Goal: Task Accomplishment & Management: Use online tool/utility

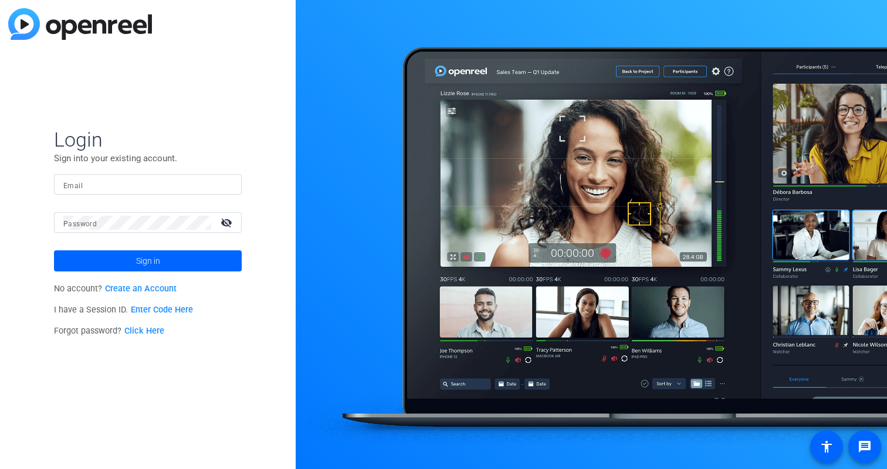
click at [144, 186] on input "Email" at bounding box center [147, 185] width 169 height 14
type input "hunter@specialeventco.com"
click at [54, 250] on button "Sign in" at bounding box center [148, 260] width 188 height 21
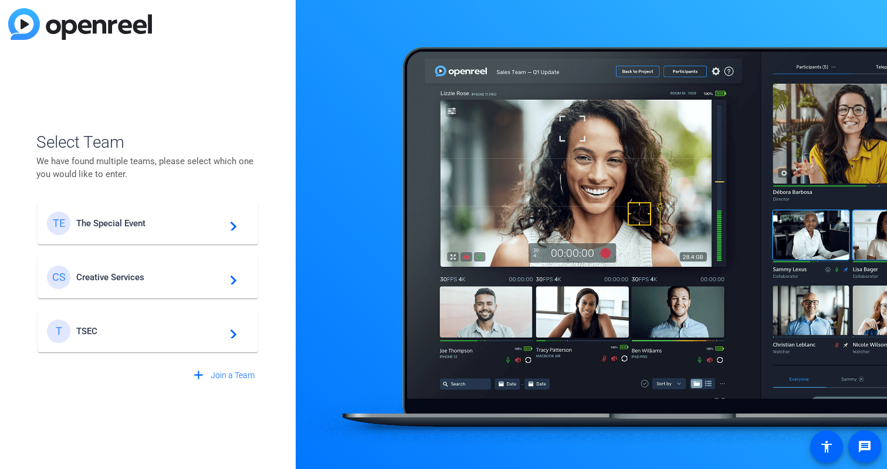
click at [94, 222] on span "The Special Event" at bounding box center [149, 223] width 147 height 11
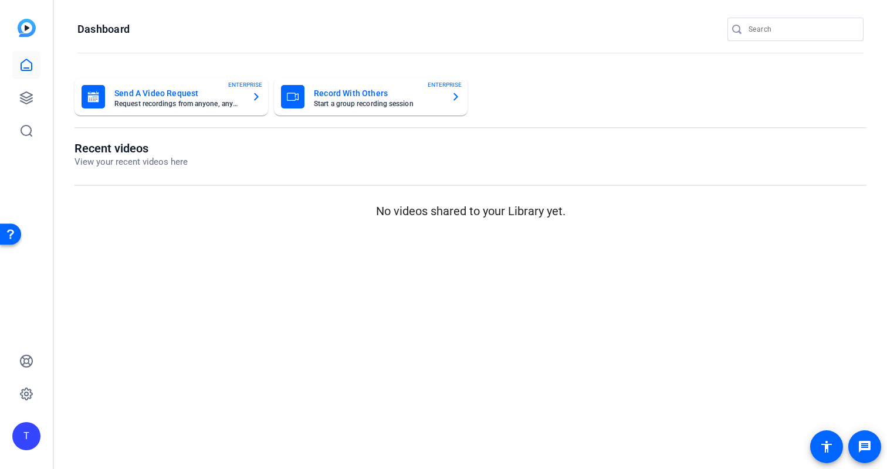
click at [32, 433] on div "T" at bounding box center [26, 436] width 28 height 28
click at [30, 305] on div at bounding box center [443, 234] width 887 height 469
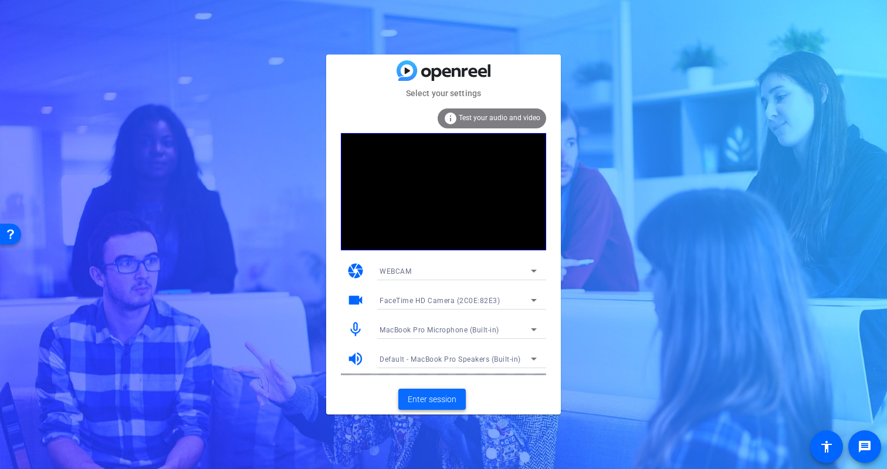
click at [440, 396] on span "Enter session" at bounding box center [432, 399] width 49 height 12
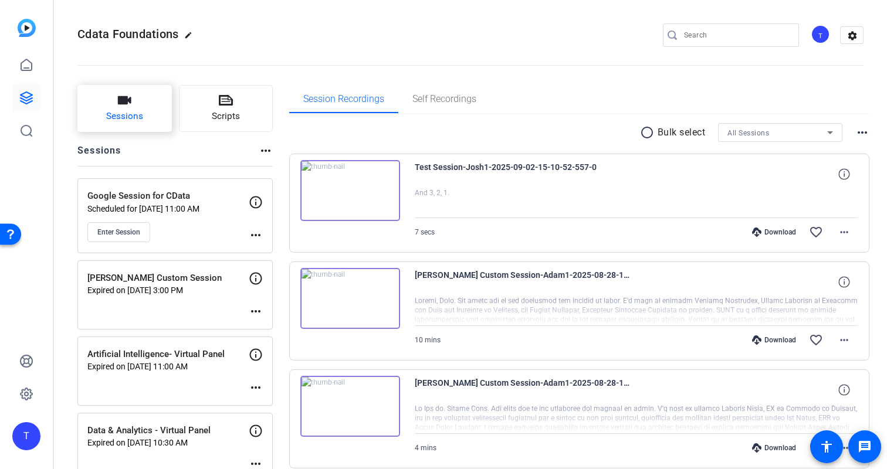
click at [148, 107] on button "Sessions" at bounding box center [124, 108] width 94 height 47
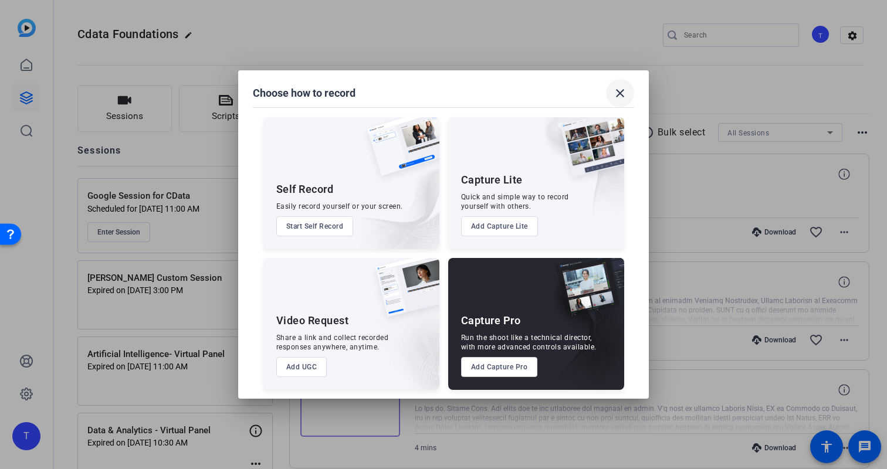
click at [619, 94] on mat-icon "close" at bounding box center [620, 93] width 14 height 14
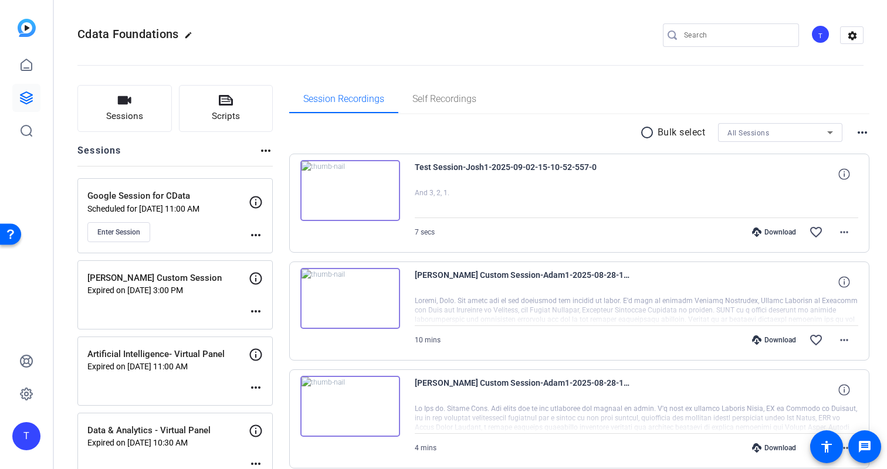
click at [26, 32] on img at bounding box center [27, 28] width 18 height 18
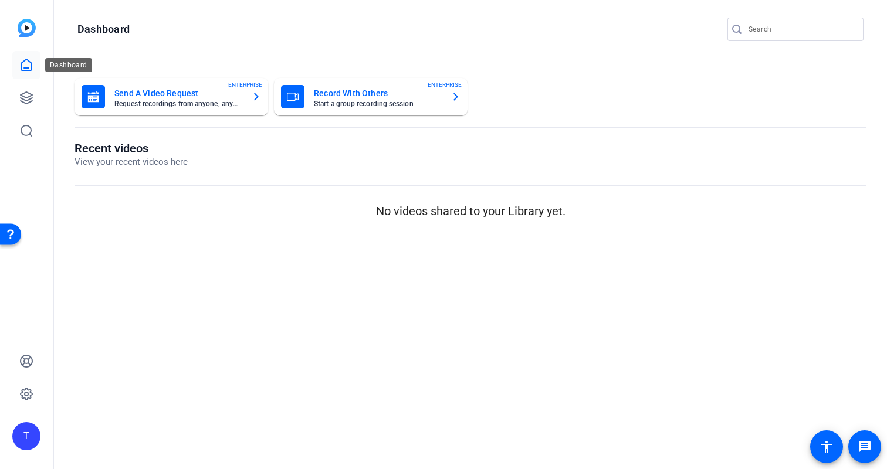
click at [32, 64] on icon at bounding box center [26, 65] width 14 height 14
click at [28, 32] on img at bounding box center [27, 28] width 18 height 18
click at [11, 228] on div "Open Resource Center" at bounding box center [10, 233] width 21 height 21
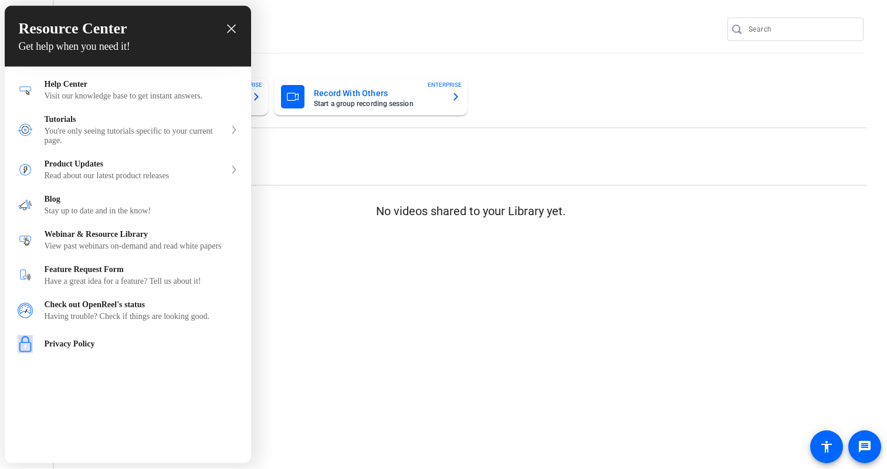
click at [232, 25] on icon "close resource center" at bounding box center [231, 29] width 9 height 9
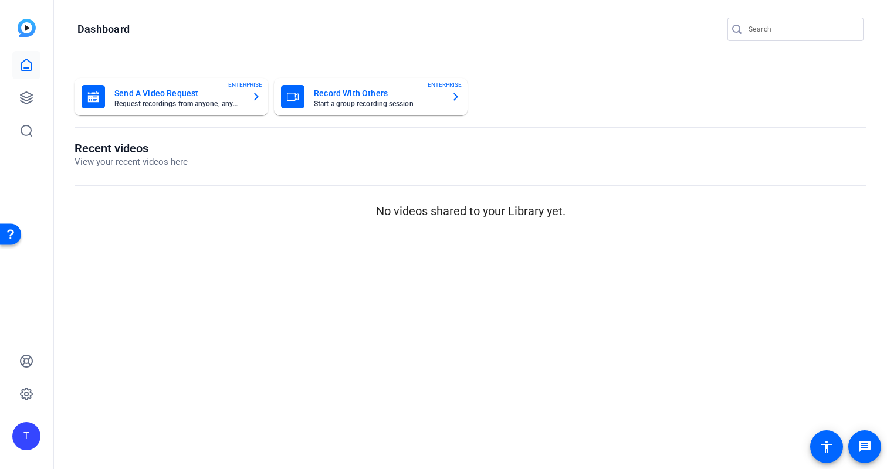
click at [369, 103] on mat-card-subtitle "Start a group recording session" at bounding box center [378, 103] width 128 height 7
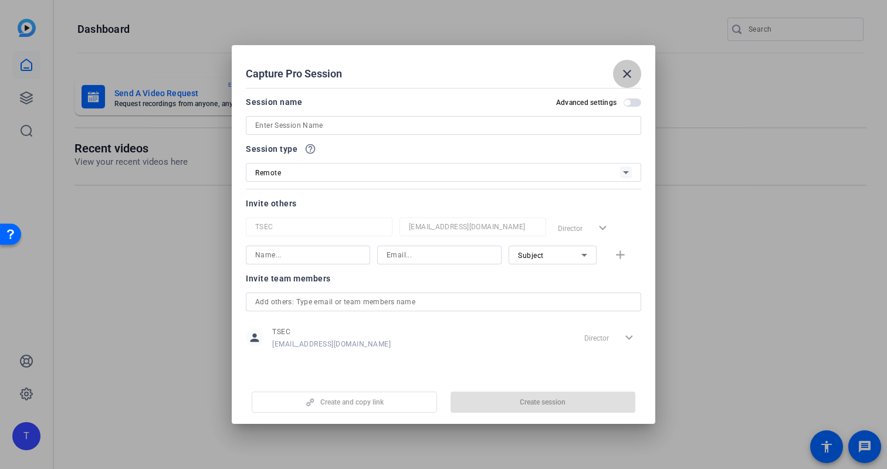
click at [629, 78] on mat-icon "close" at bounding box center [627, 74] width 14 height 14
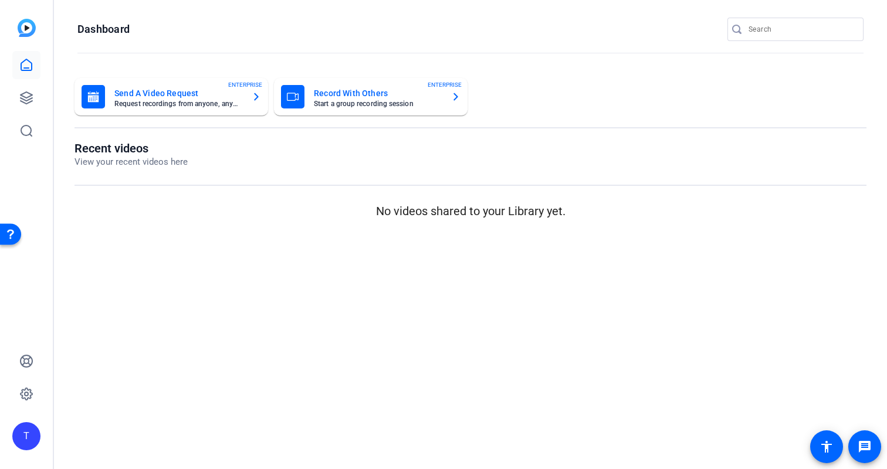
click at [22, 27] on img at bounding box center [27, 28] width 18 height 18
click at [27, 29] on img at bounding box center [27, 28] width 18 height 18
click at [122, 28] on h1 "Dashboard" at bounding box center [103, 29] width 52 height 14
click at [36, 443] on div "T" at bounding box center [26, 436] width 28 height 28
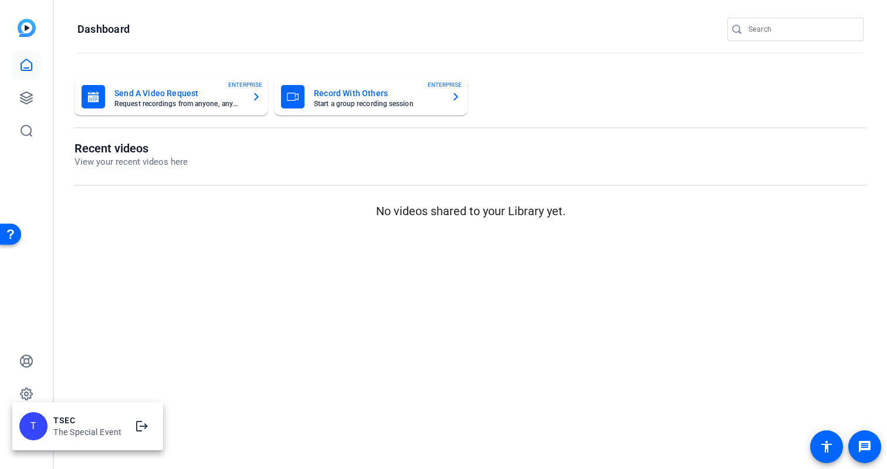
click at [147, 363] on div at bounding box center [443, 234] width 887 height 469
